Goal: Task Accomplishment & Management: Use online tool/utility

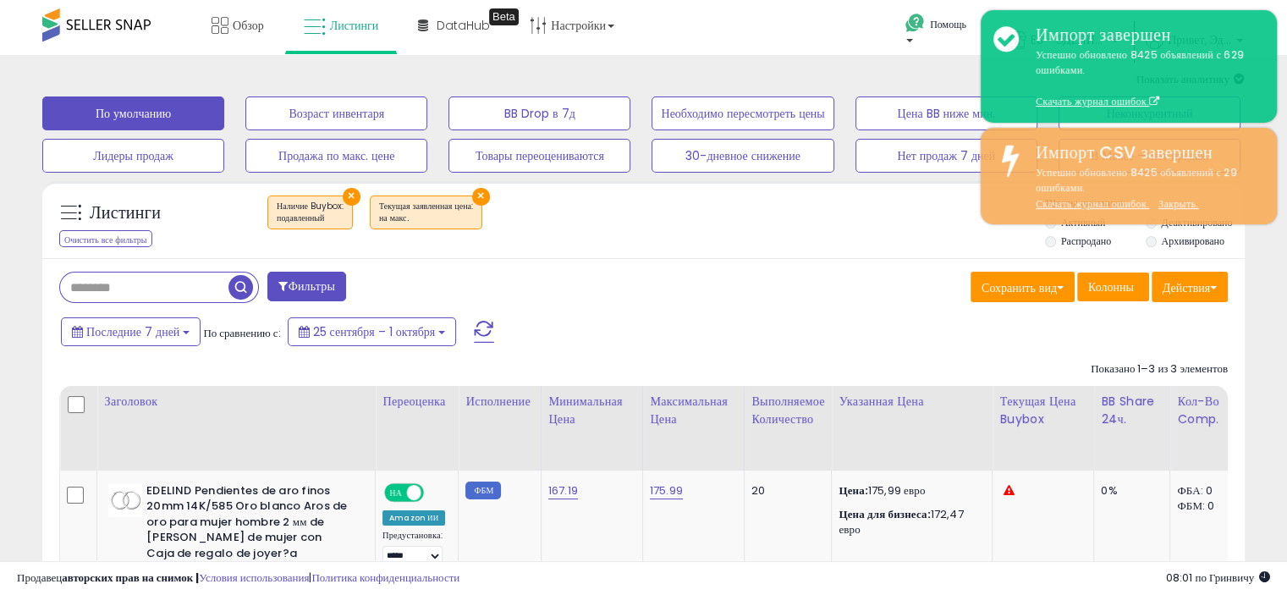
click at [876, 45] on div "Помощь Связаться со службой поддержки Поиск в Центре знаний Запросить функцию" at bounding box center [1049, 36] width 425 height 72
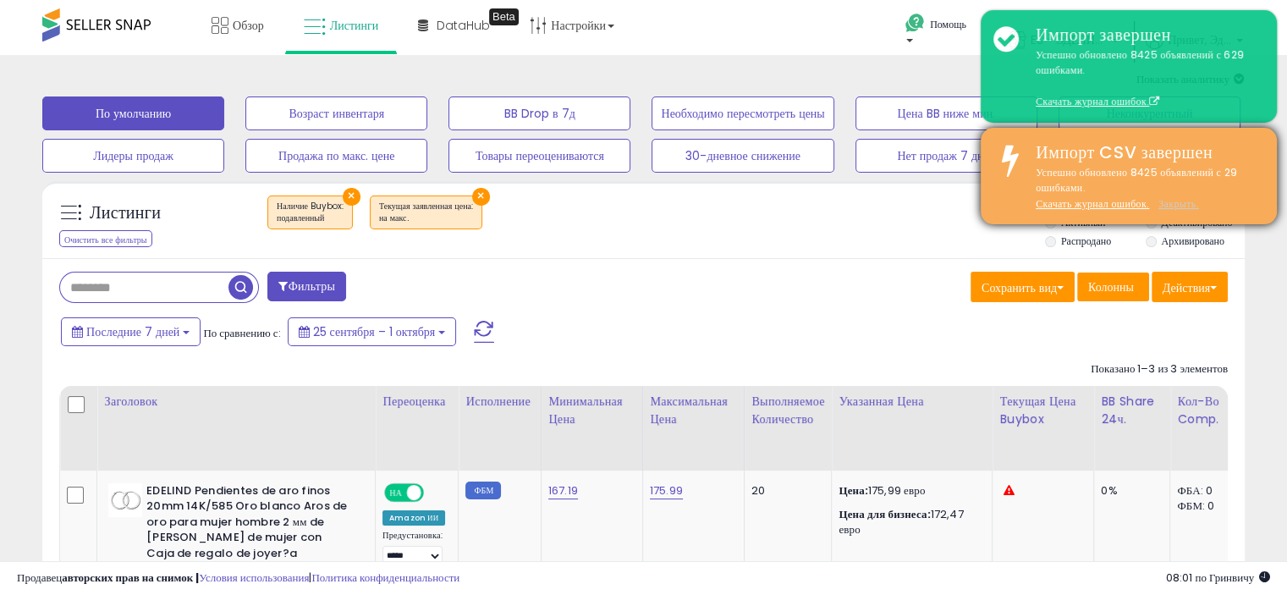
click at [1172, 207] on font "Закрыть." at bounding box center [1178, 203] width 41 height 14
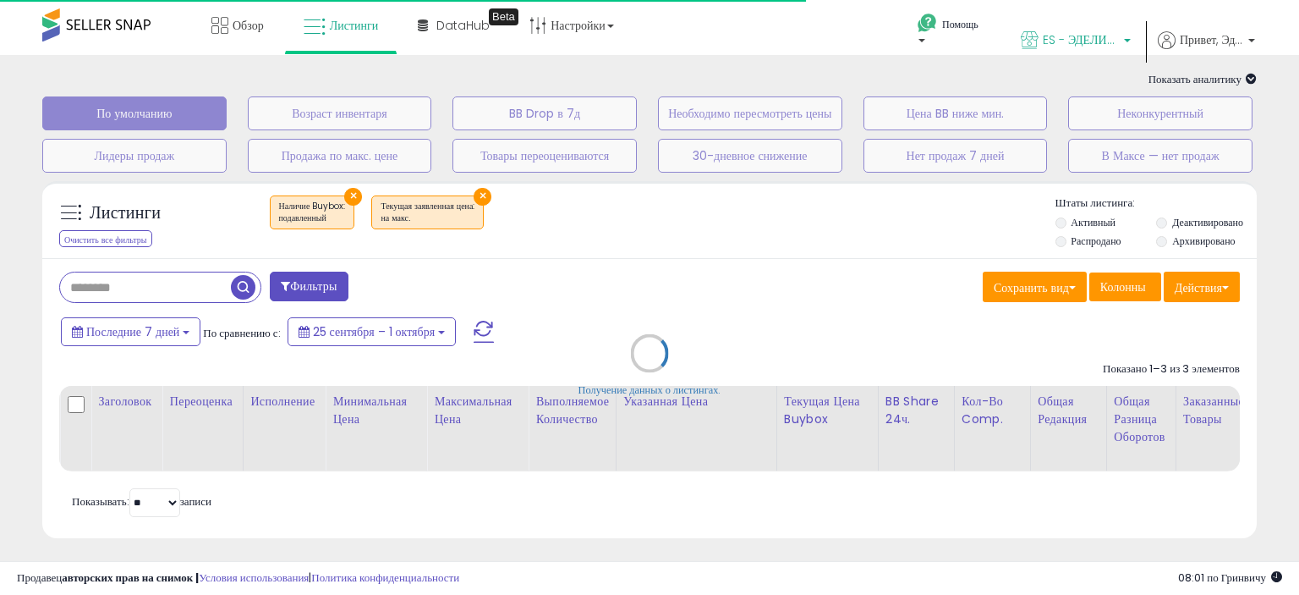
click at [1064, 41] on font "ES - ЭДЕЛИНД" at bounding box center [1083, 39] width 80 height 17
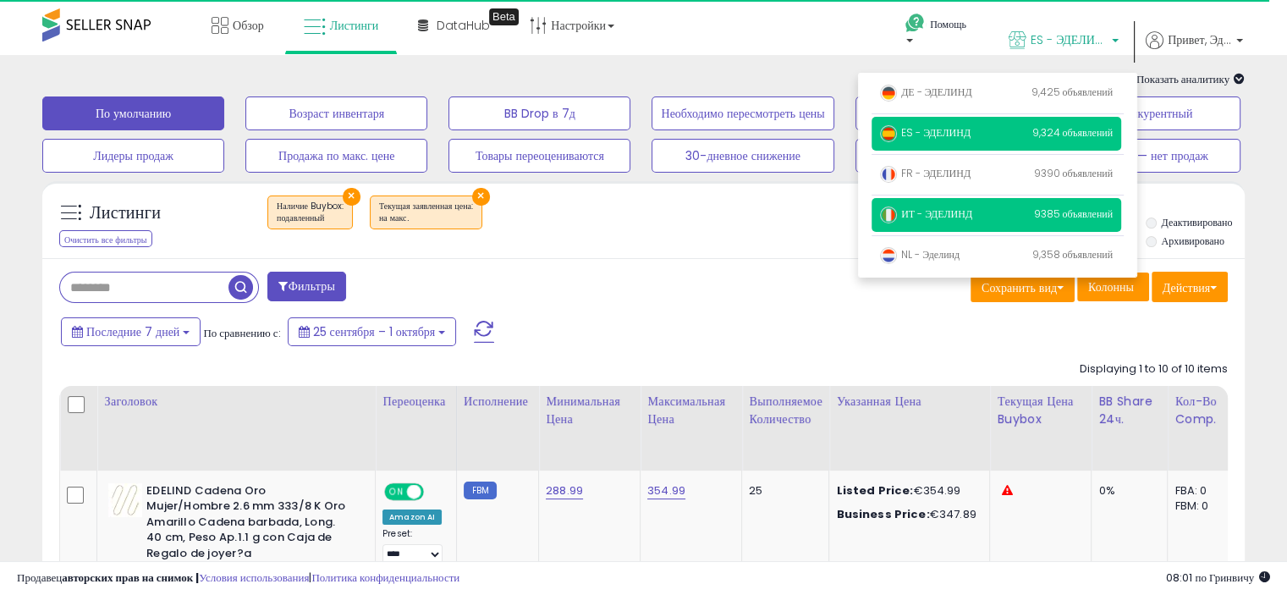
click at [995, 214] on p "ИТ - ЭДЕЛИНД 9385 объявлений" at bounding box center [996, 215] width 250 height 34
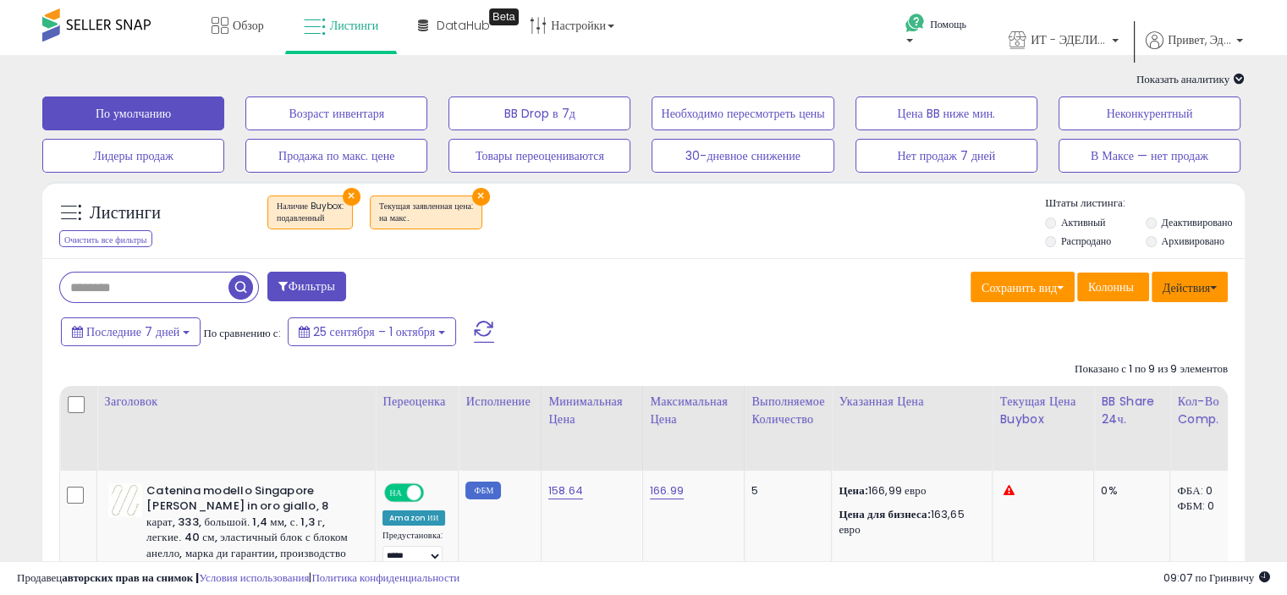
click at [1177, 290] on font "Действия" at bounding box center [1185, 287] width 47 height 17
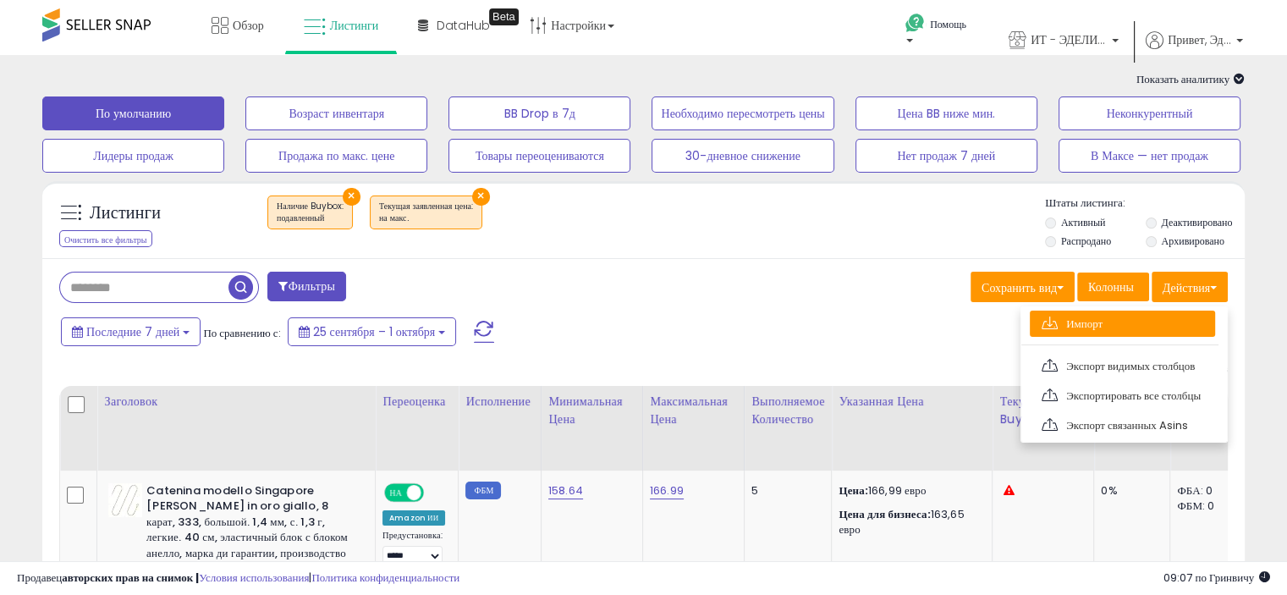
click at [1101, 320] on font "Импорт" at bounding box center [1084, 324] width 36 height 16
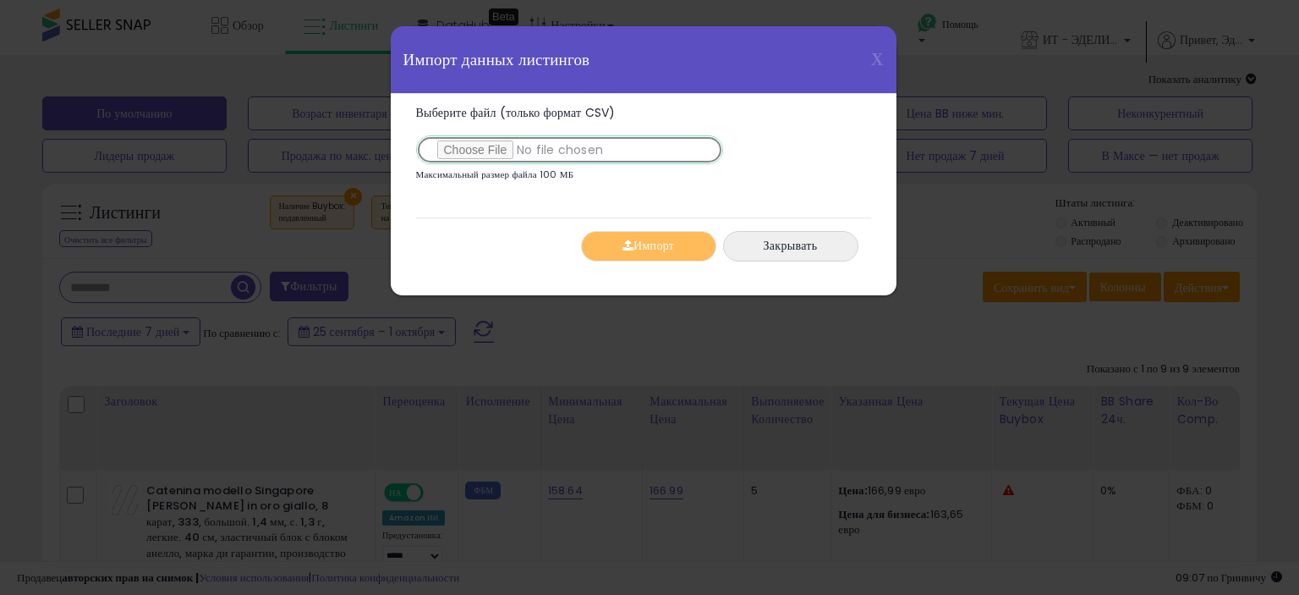
click at [467, 148] on input "Выберите файл (только формат CSV)" at bounding box center [569, 149] width 307 height 29
type input "**********"
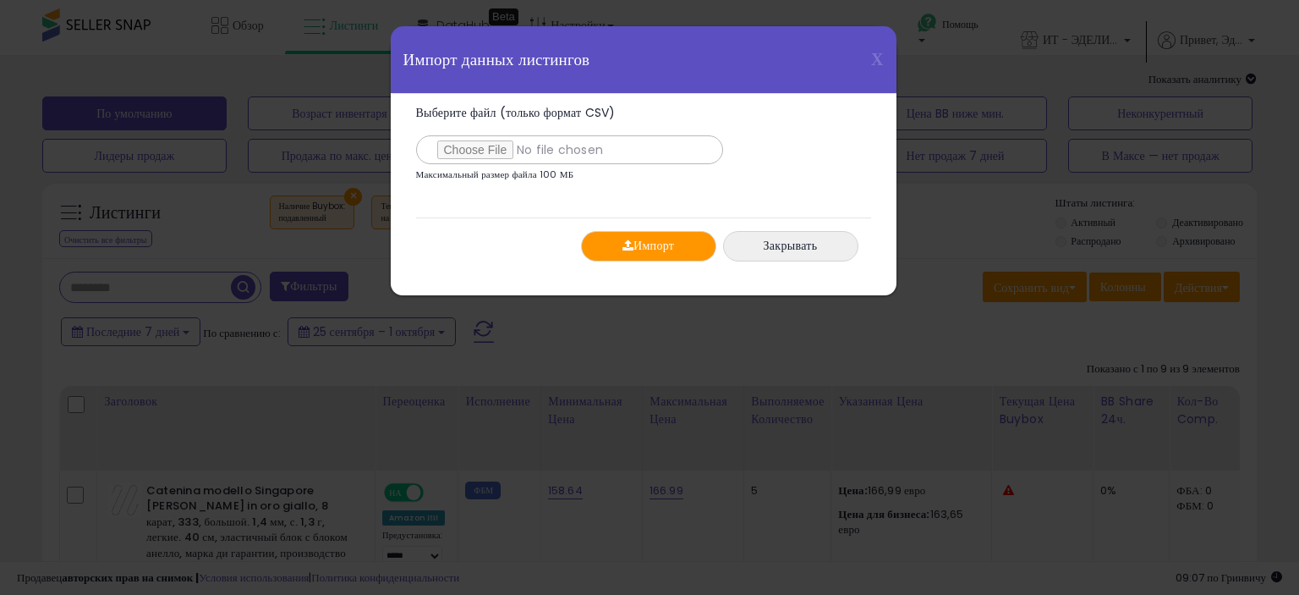
click at [662, 250] on font "Импорт" at bounding box center [654, 246] width 41 height 17
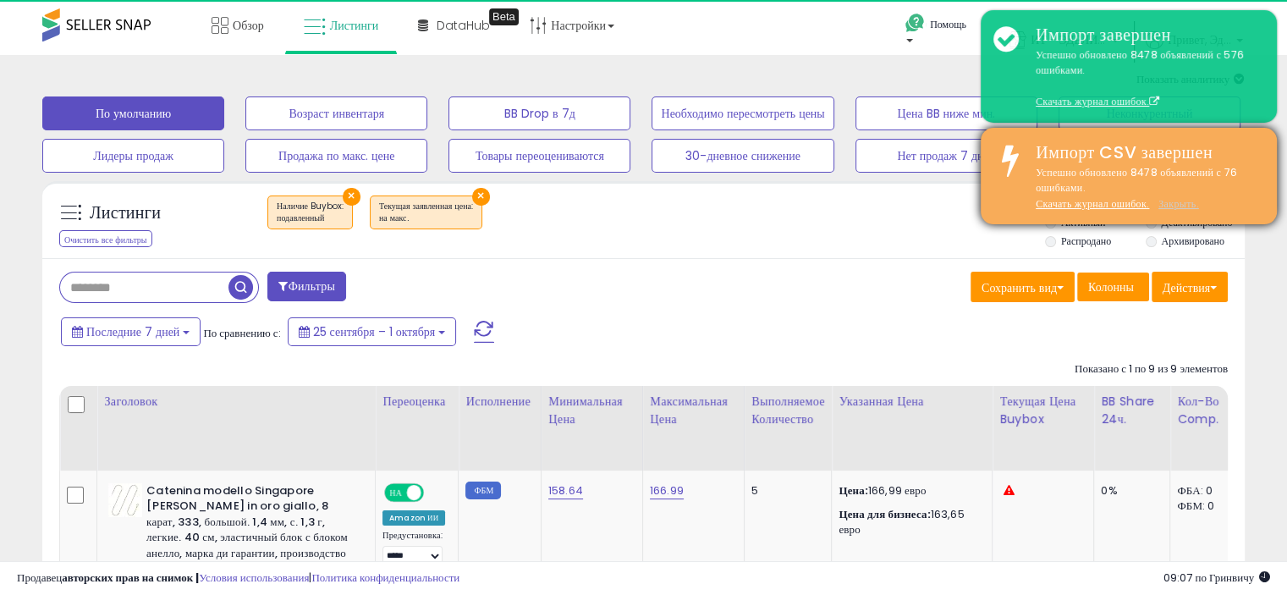
click at [1179, 202] on font "Закрыть." at bounding box center [1178, 203] width 41 height 14
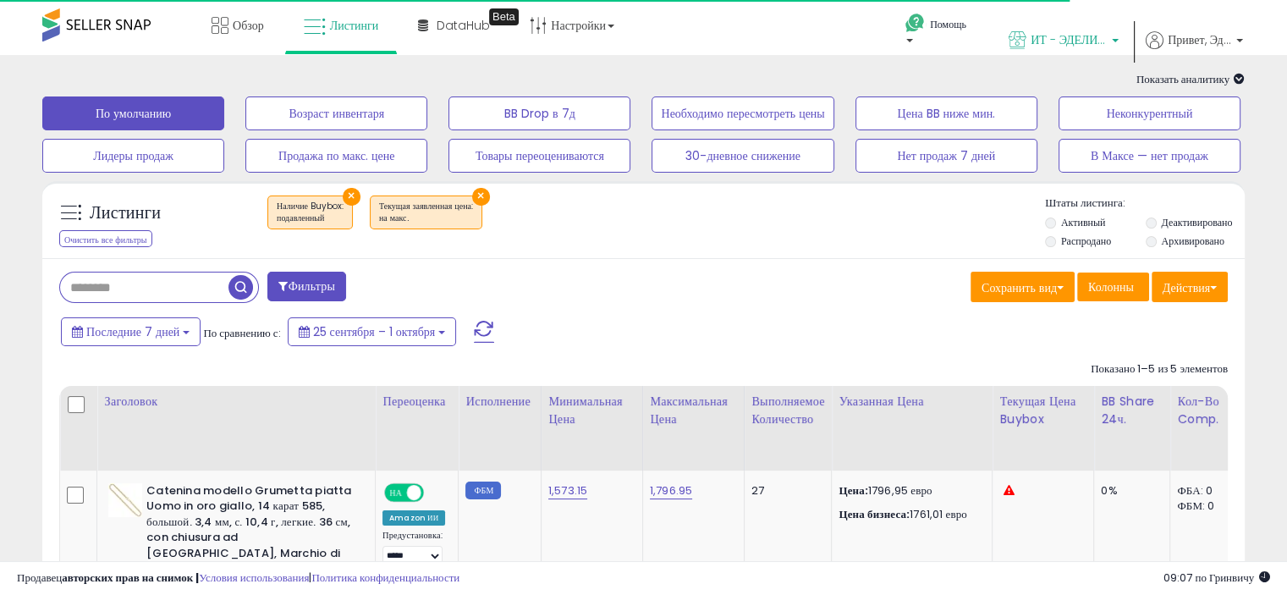
click at [1058, 35] on font "ИТ - ЭДЕЛИНД" at bounding box center [1072, 39] width 84 height 17
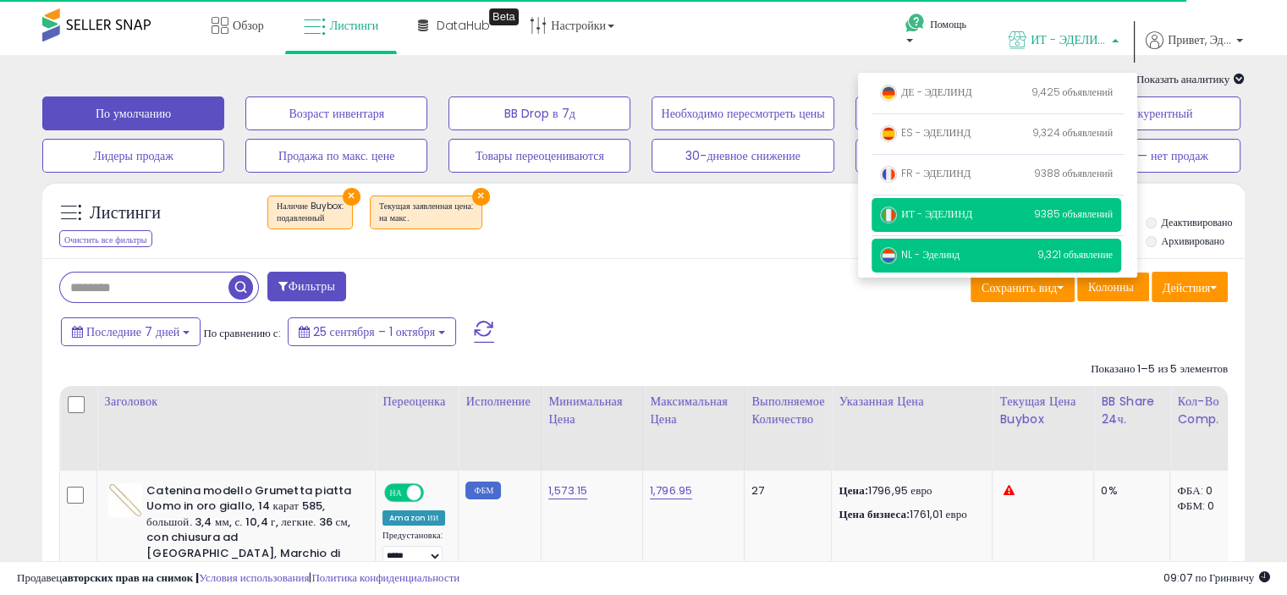
click at [979, 249] on p "NL - Эделинд 9,321 объявление" at bounding box center [996, 256] width 250 height 34
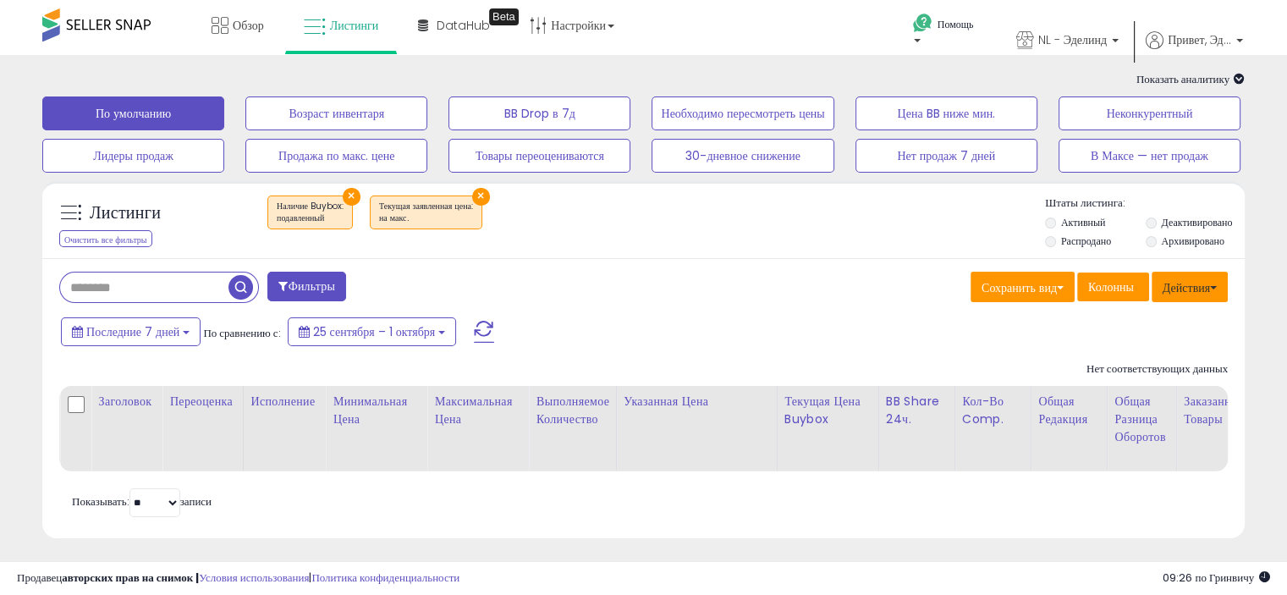
click at [1184, 291] on font "Действия" at bounding box center [1185, 287] width 47 height 17
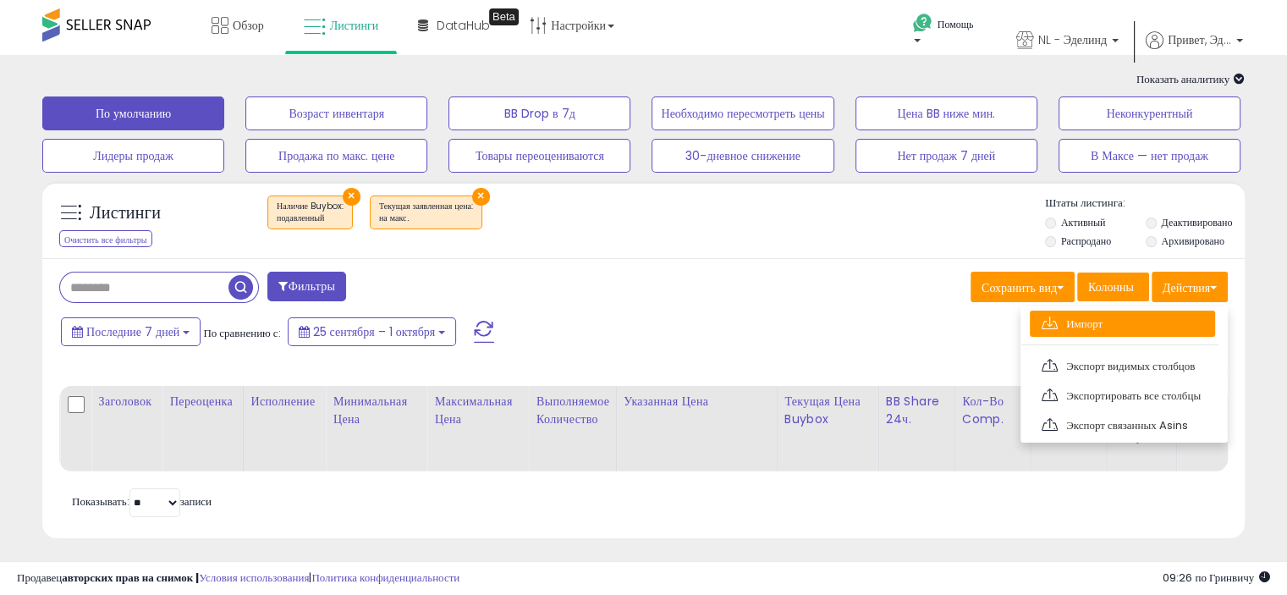
click at [1135, 322] on link "Импорт" at bounding box center [1121, 323] width 185 height 26
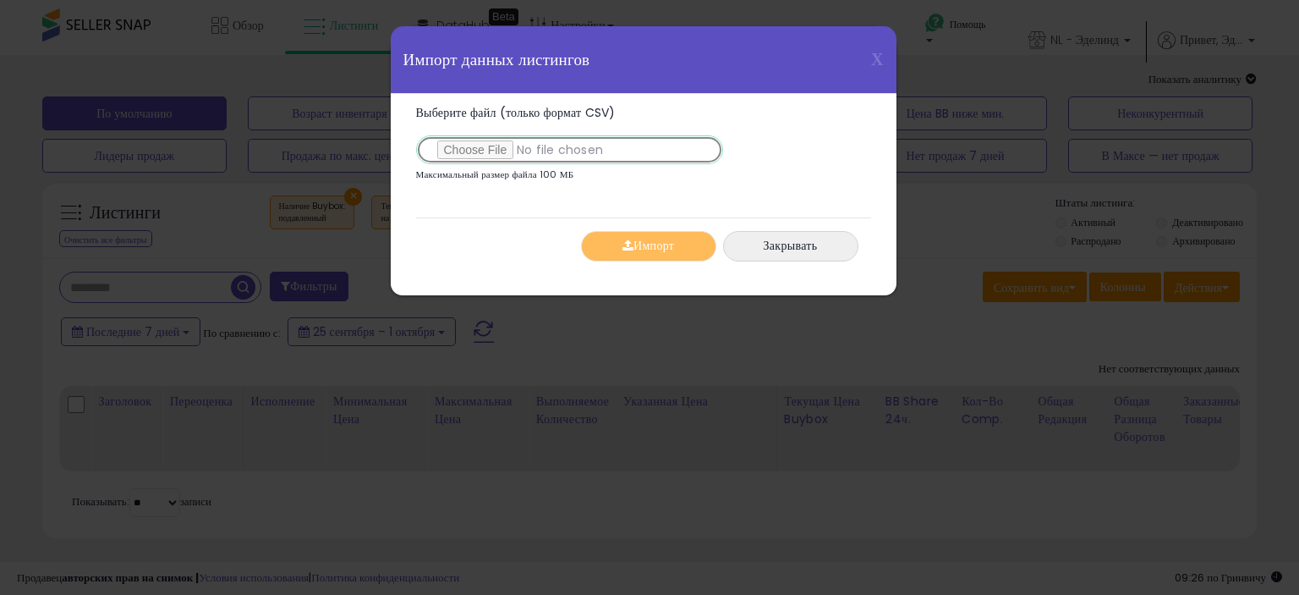
click at [470, 154] on input "Выберите файл (только формат CSV)" at bounding box center [569, 149] width 307 height 29
type input "**********"
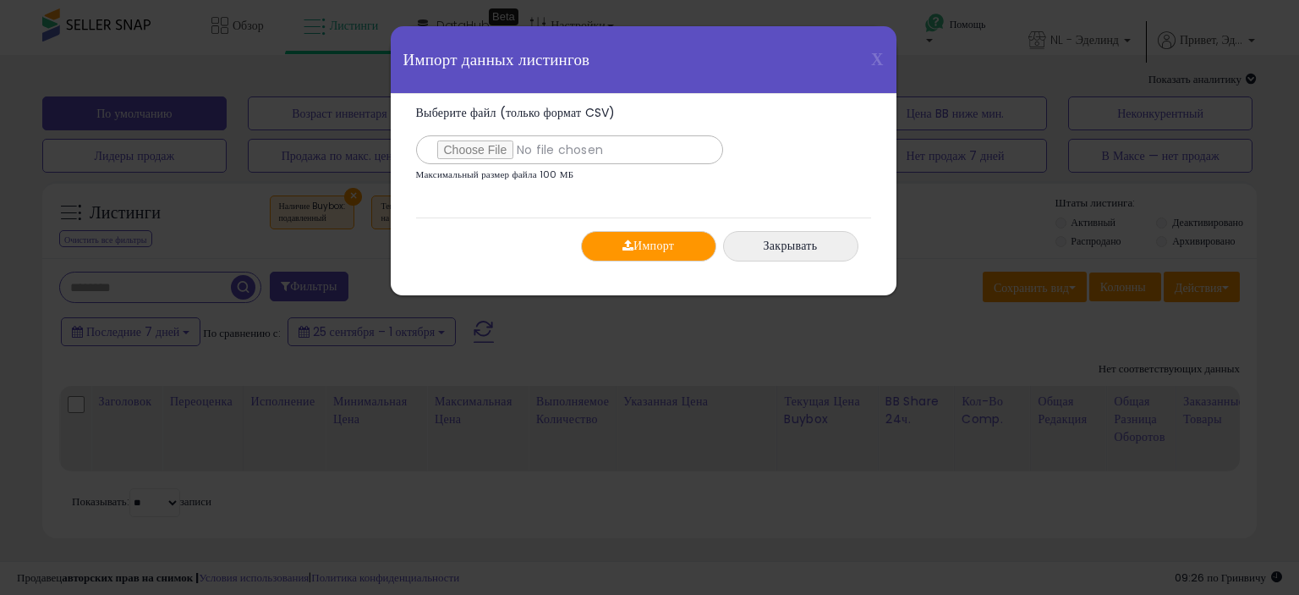
click at [678, 246] on button "Импорт" at bounding box center [648, 246] width 135 height 30
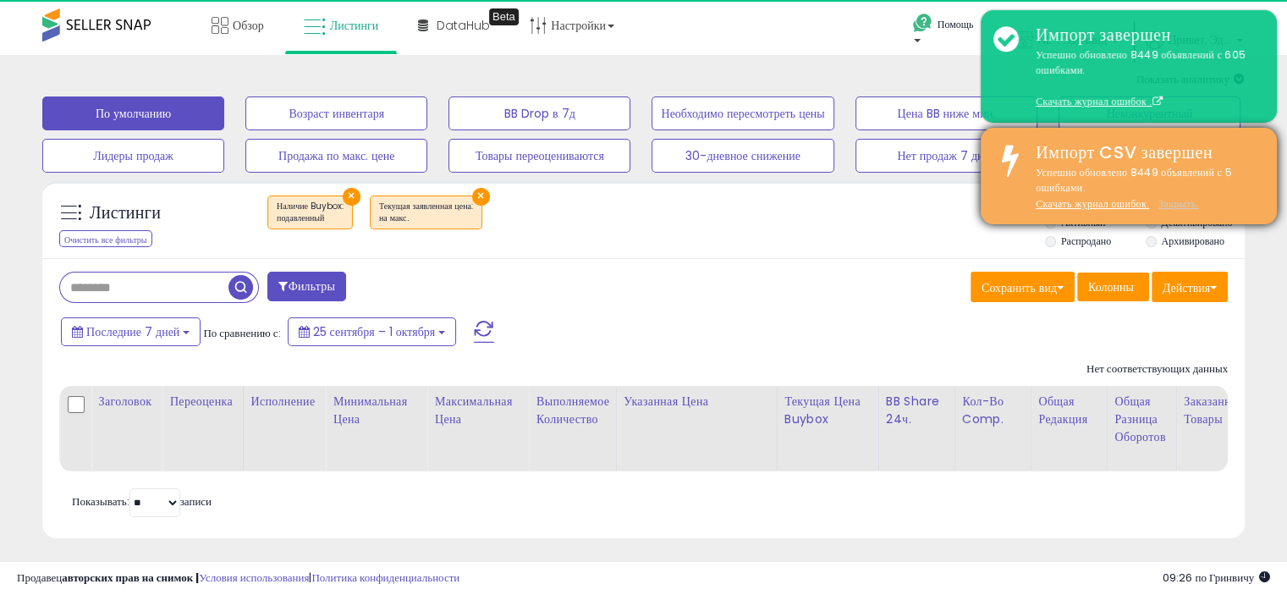
drag, startPoint x: 677, startPoint y: 245, endPoint x: 1184, endPoint y: 206, distance: 509.1
click at [1184, 206] on font "Закрыть." at bounding box center [1178, 203] width 41 height 14
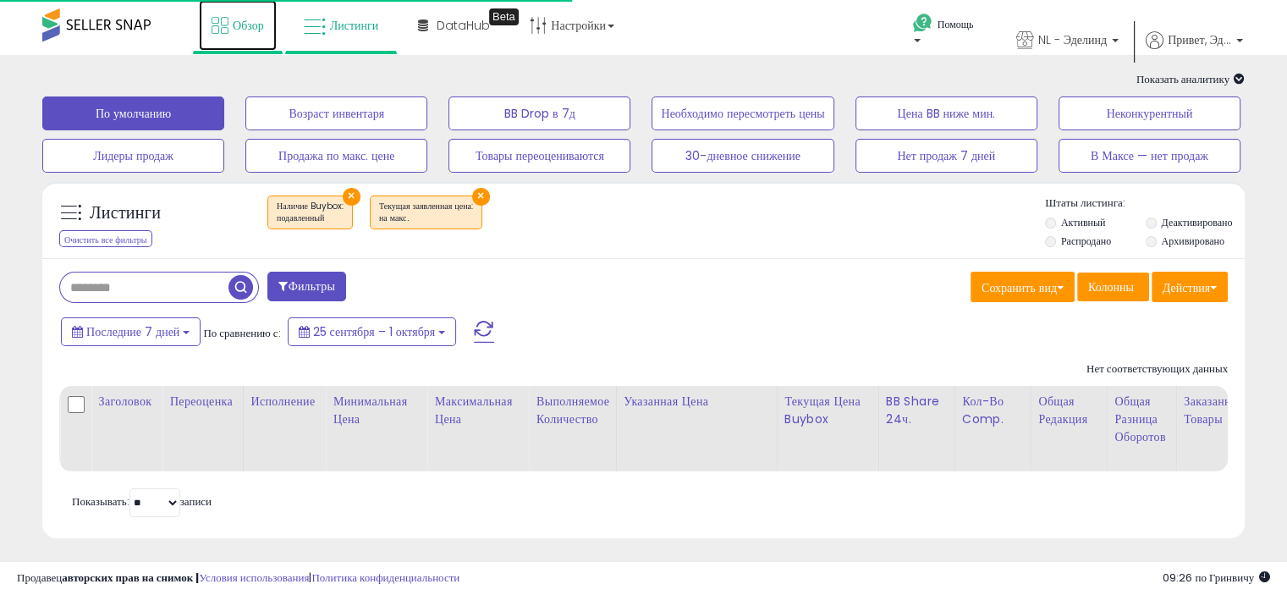
click at [220, 30] on icon at bounding box center [219, 25] width 17 height 17
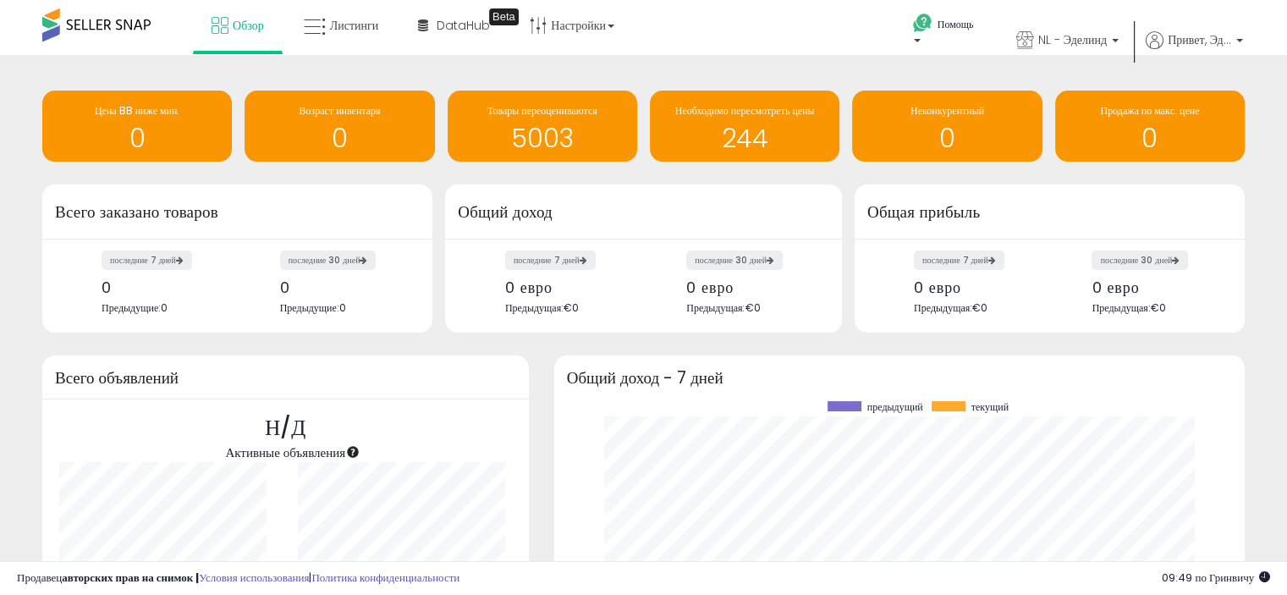
click at [290, 80] on div "Получение аналитических данных. Цена BB ниже мин. 0 Возраст инвентаря 0 5003" at bounding box center [643, 128] width 1227 height 113
